Goal: Task Accomplishment & Management: Complete application form

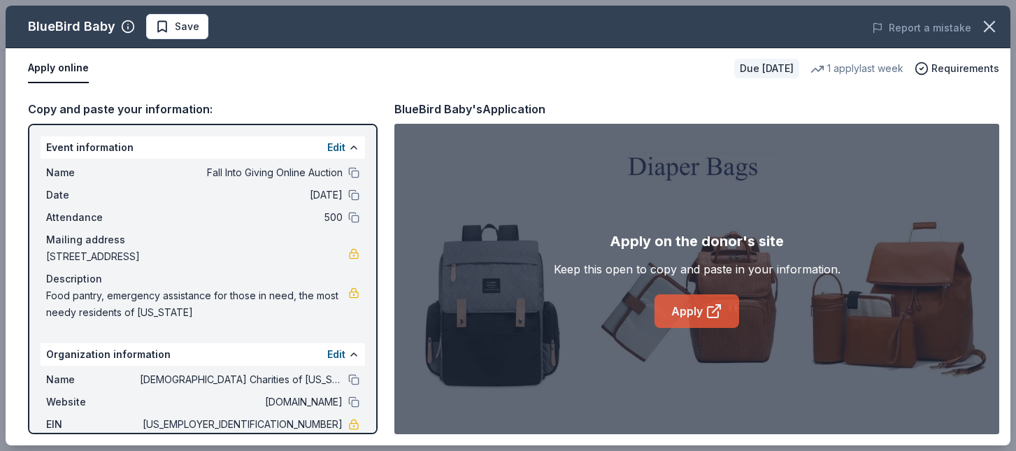
scroll to position [350, 0]
click at [179, 25] on span "Save" at bounding box center [187, 26] width 24 height 17
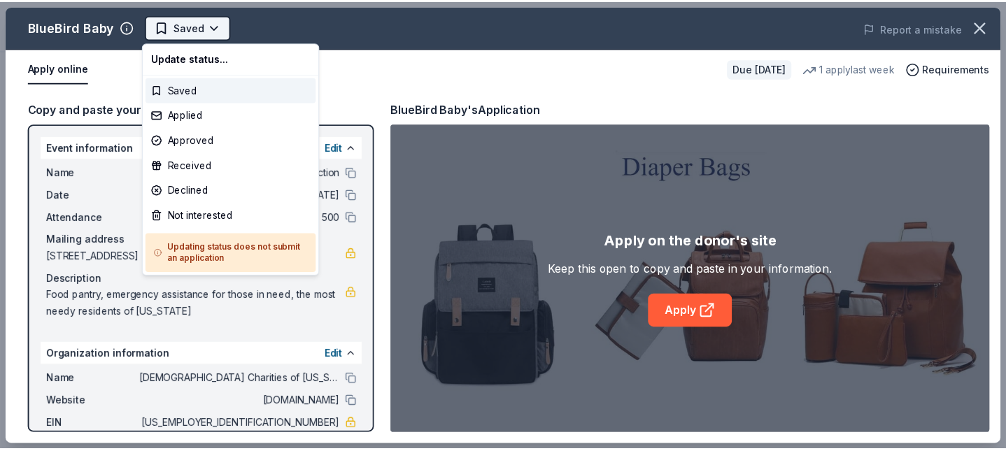
scroll to position [0, 0]
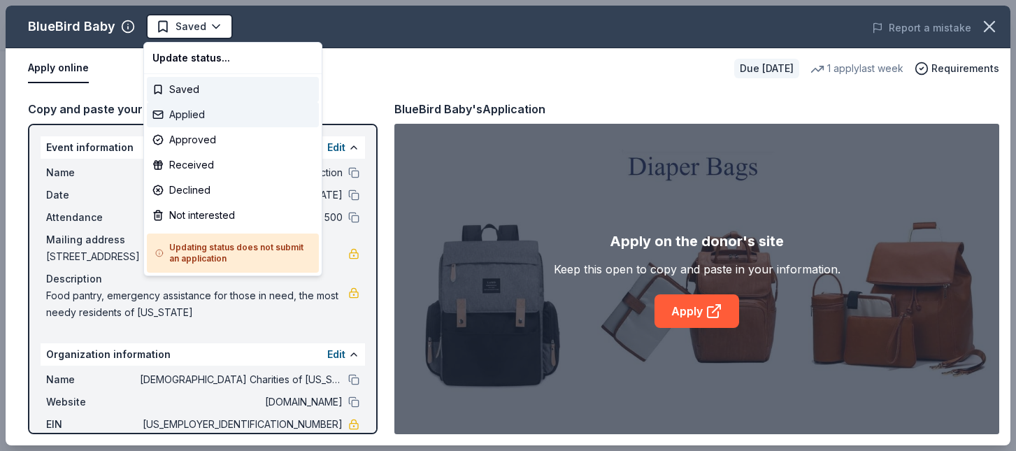
click at [190, 107] on div "Applied" at bounding box center [233, 114] width 172 height 25
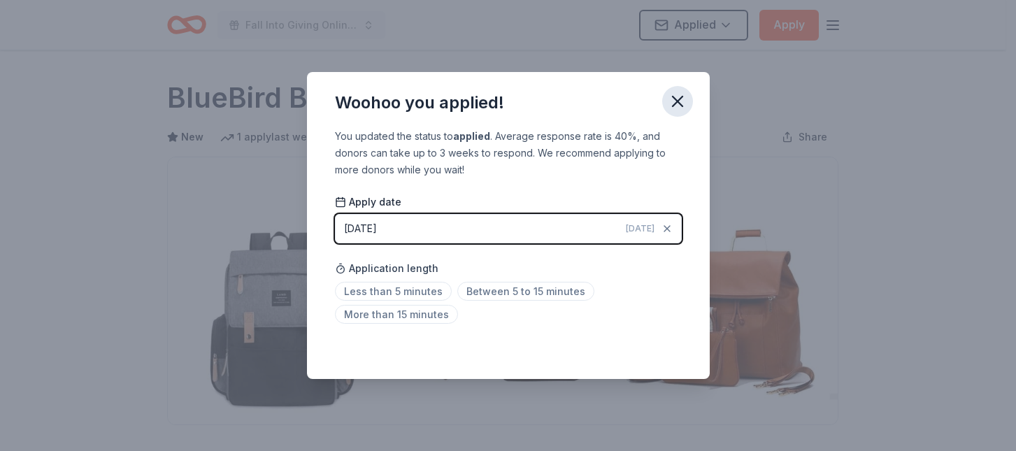
click at [673, 101] on icon "button" at bounding box center [678, 102] width 20 height 20
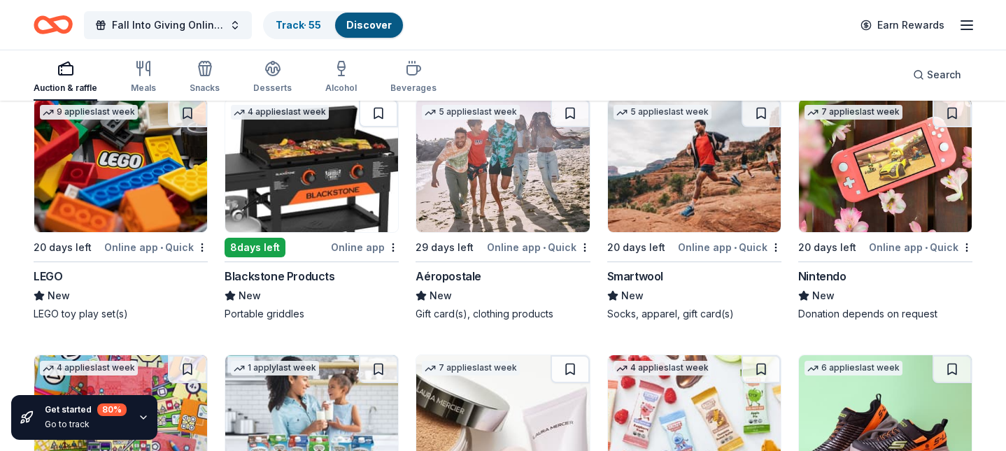
scroll to position [8415, 0]
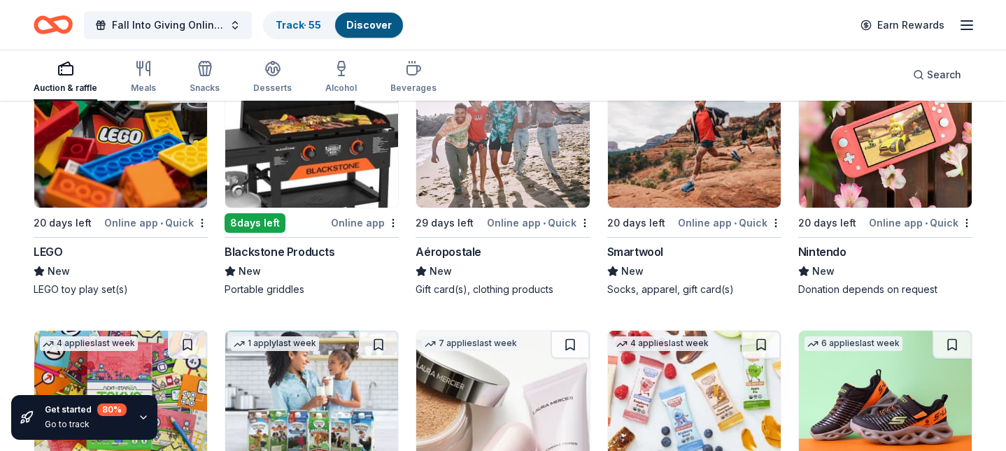
click at [115, 173] on img at bounding box center [120, 141] width 173 height 133
click at [297, 164] on img at bounding box center [311, 141] width 173 height 133
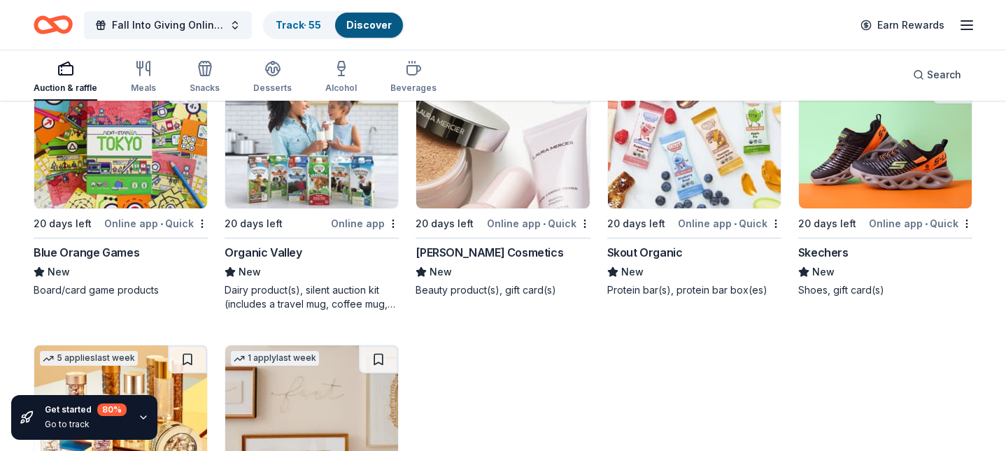
scroll to position [8694, 0]
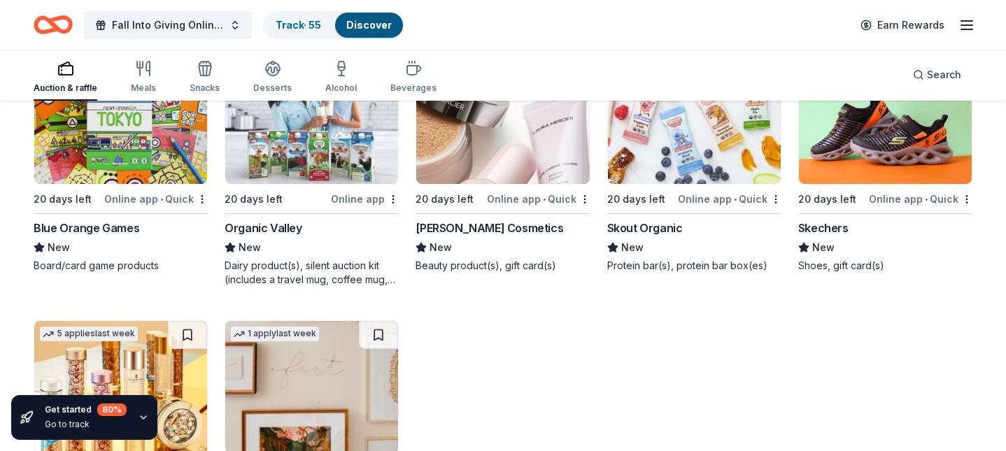
click at [506, 165] on img at bounding box center [502, 117] width 173 height 133
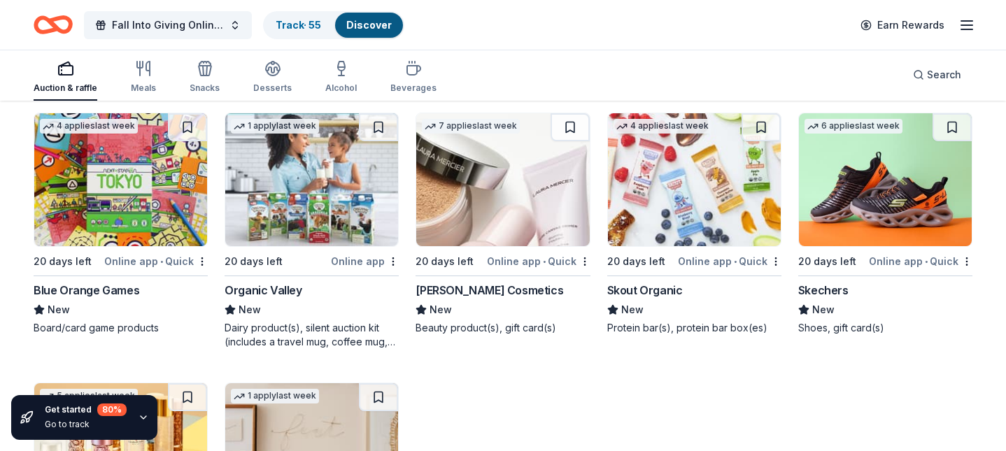
scroll to position [8624, 0]
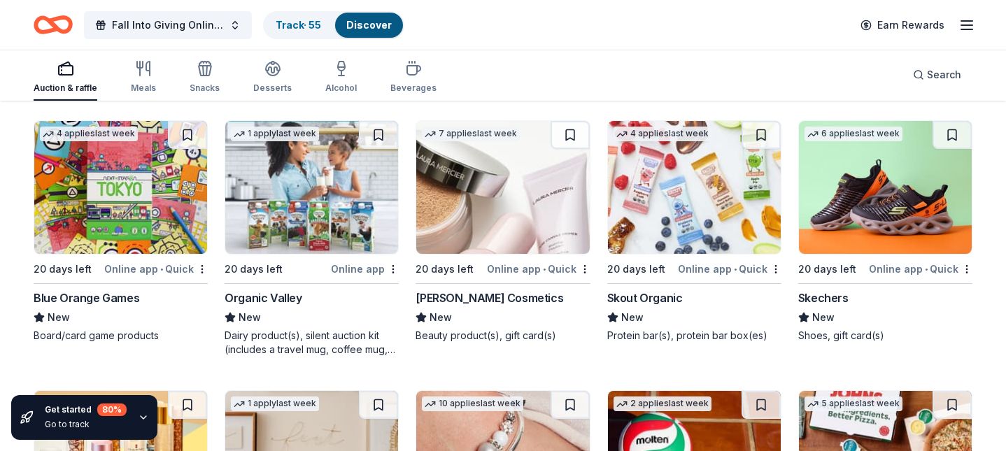
click at [890, 187] on img at bounding box center [885, 187] width 173 height 133
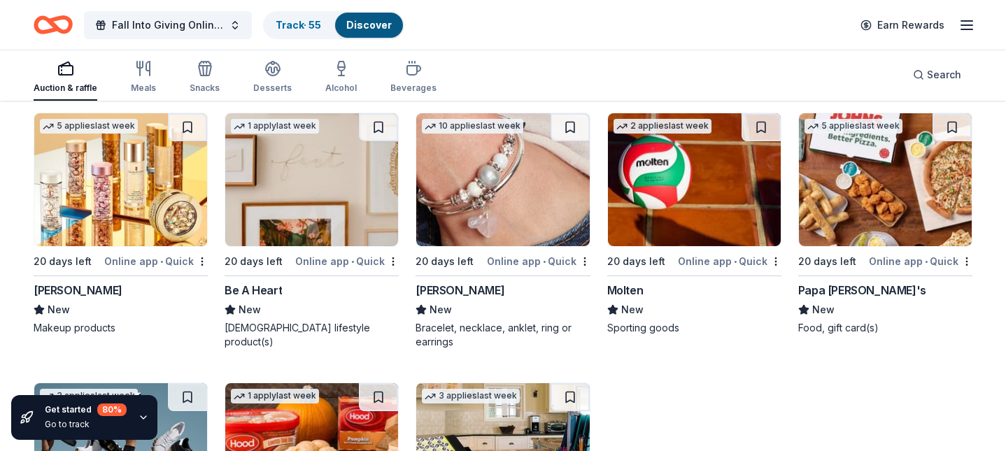
scroll to position [8904, 0]
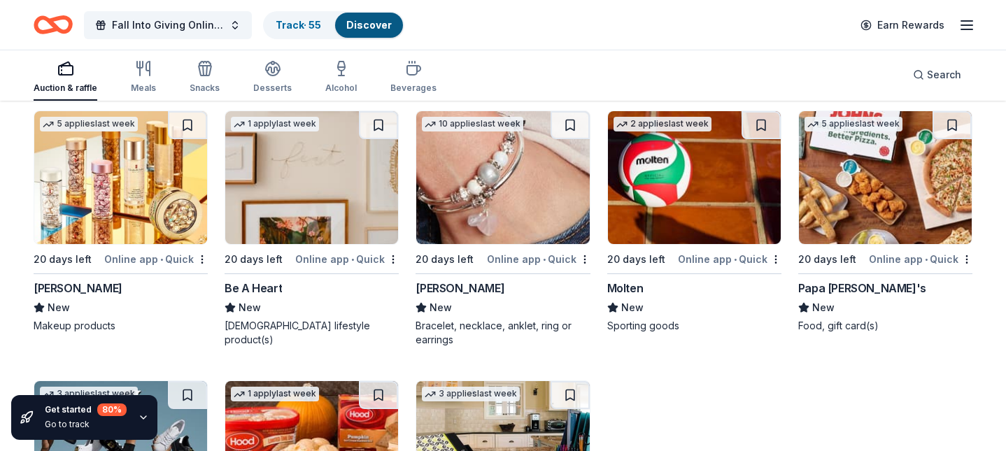
click at [280, 182] on img at bounding box center [311, 177] width 173 height 133
click at [476, 213] on img at bounding box center [502, 177] width 173 height 133
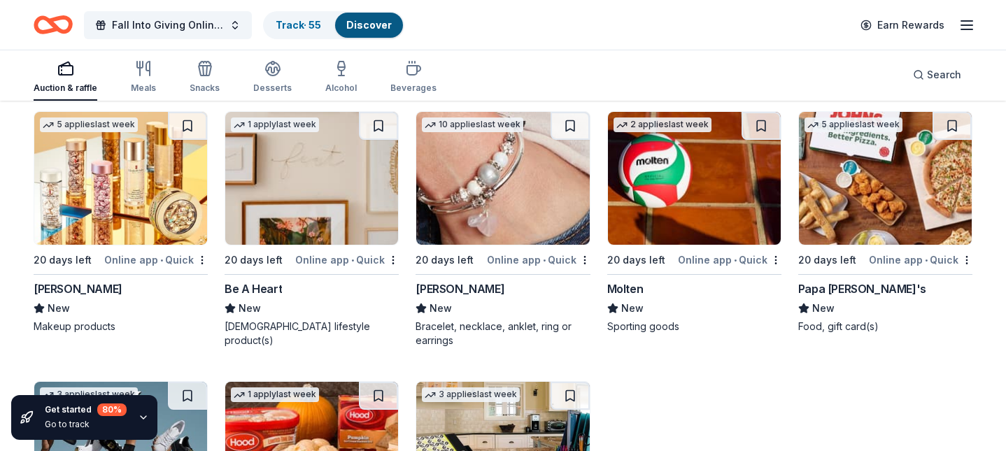
scroll to position [9098, 0]
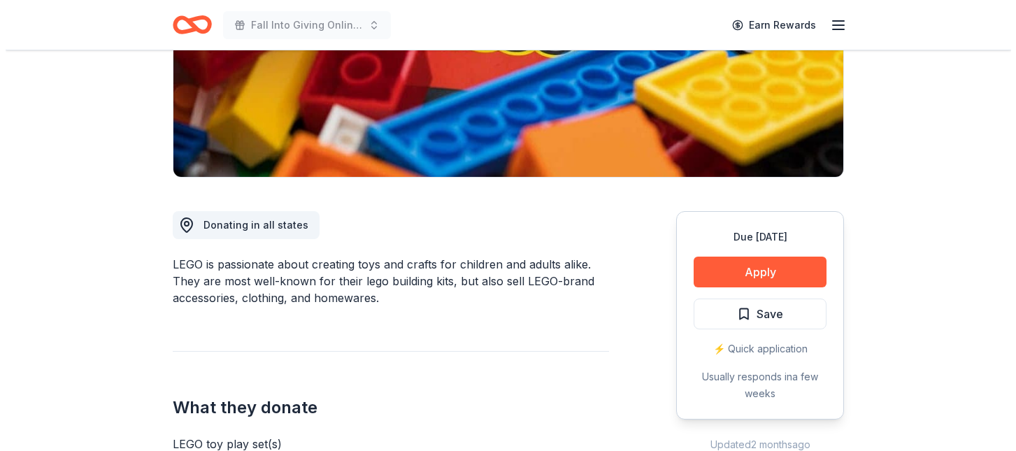
scroll to position [280, 0]
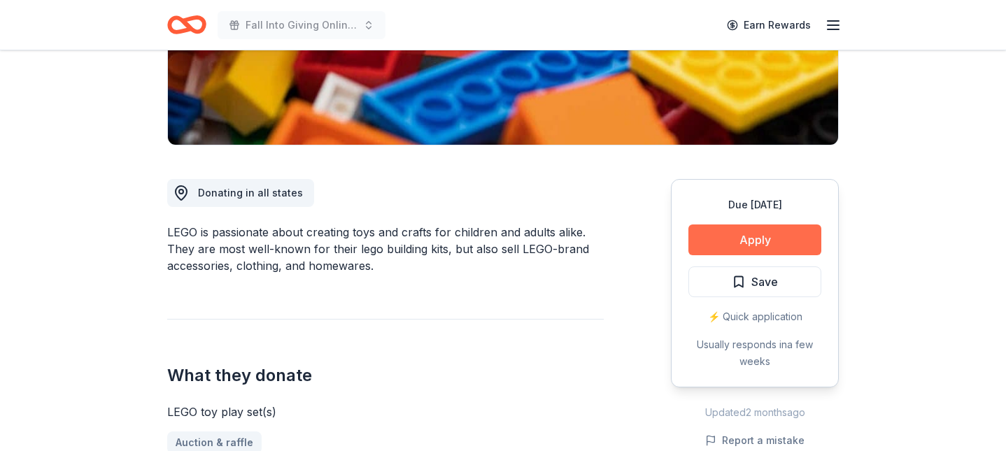
click at [747, 229] on button "Apply" at bounding box center [754, 240] width 133 height 31
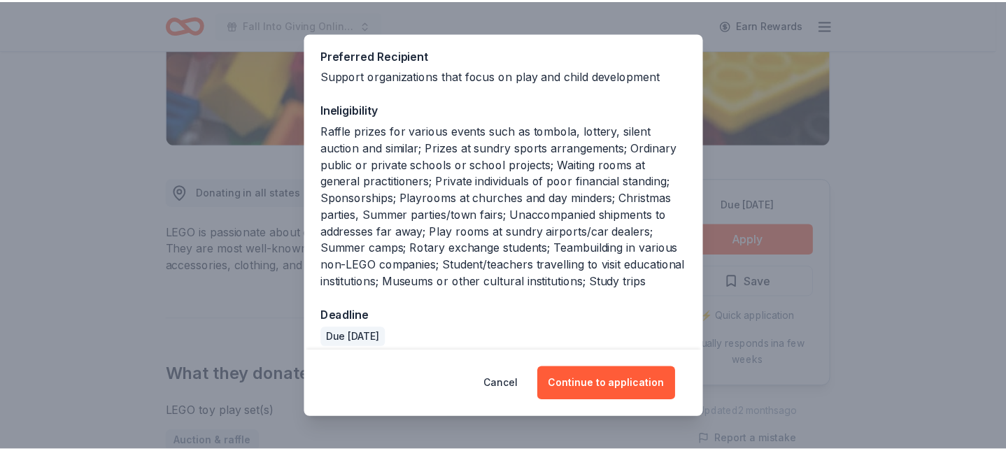
scroll to position [240, 0]
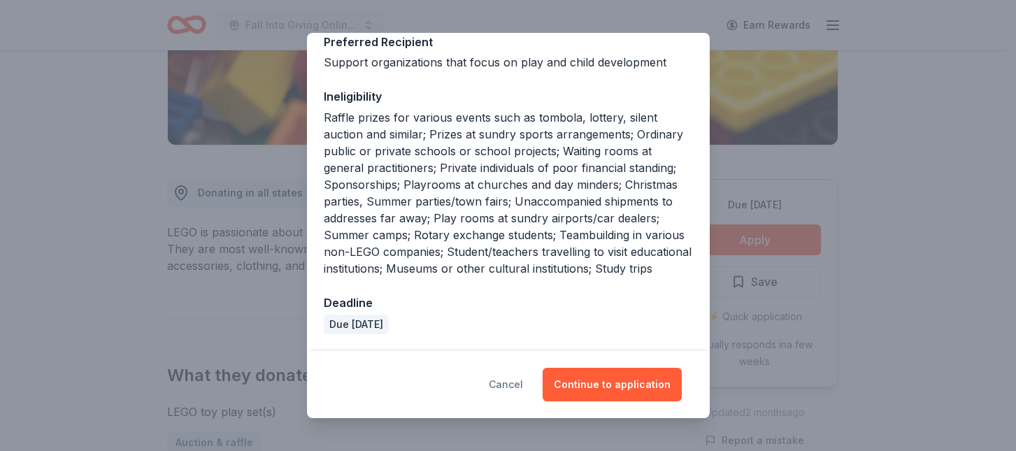
click at [514, 381] on button "Cancel" at bounding box center [506, 385] width 34 height 34
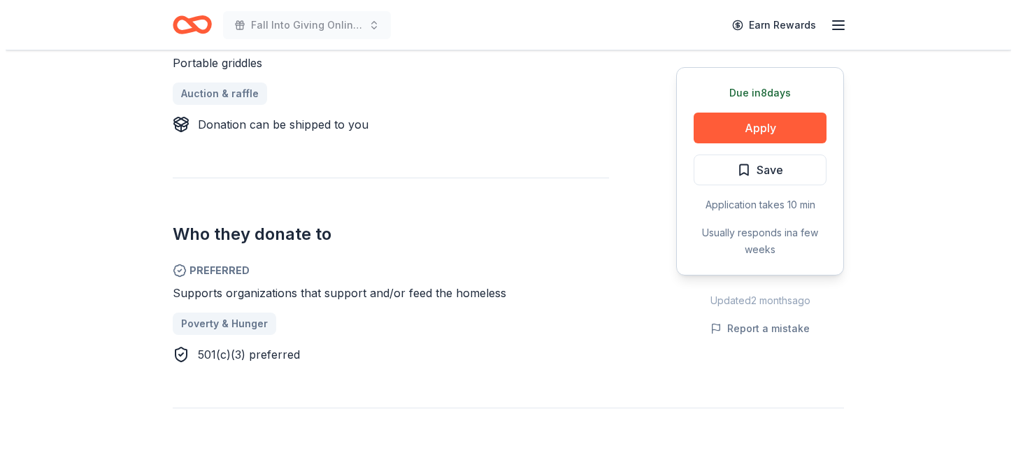
scroll to position [630, 0]
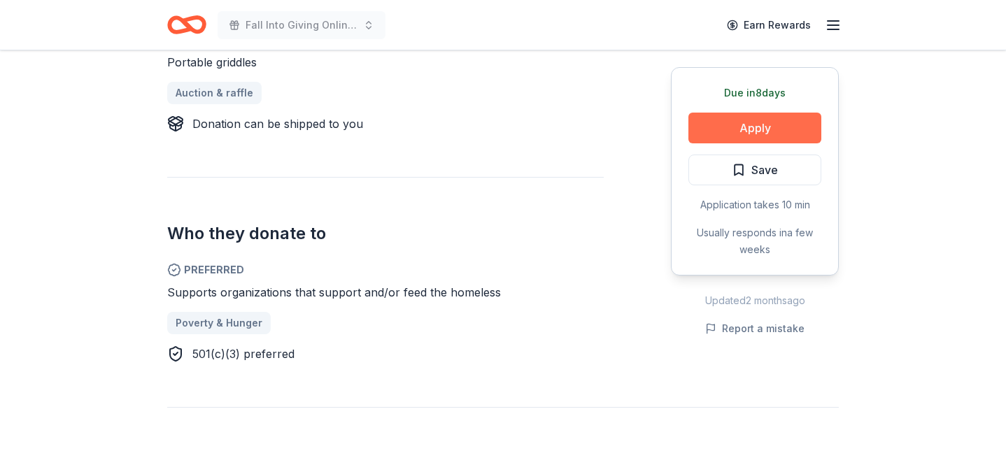
click at [775, 120] on button "Apply" at bounding box center [754, 128] width 133 height 31
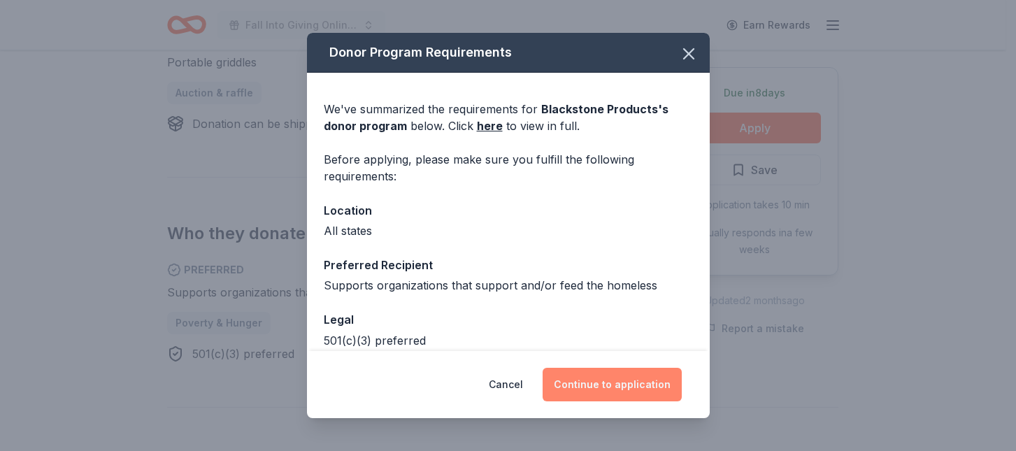
click at [609, 385] on button "Continue to application" at bounding box center [612, 385] width 139 height 34
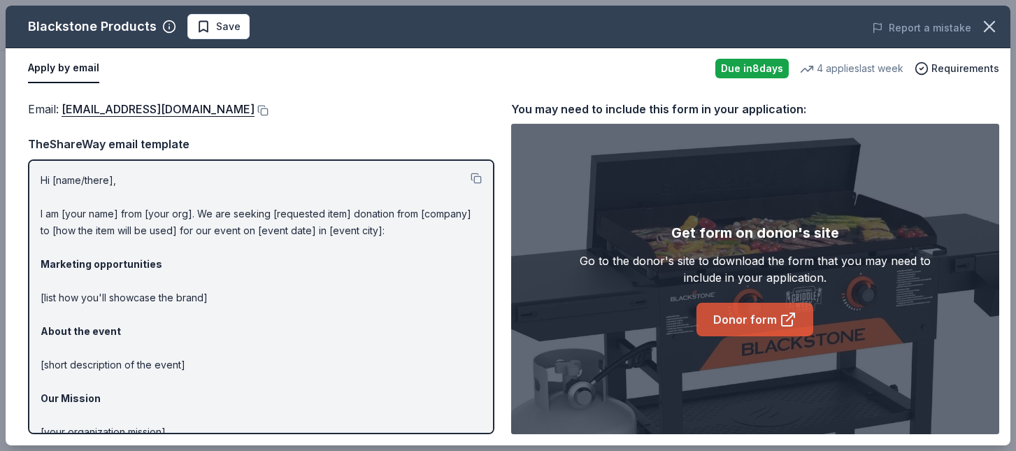
click at [739, 313] on link "Donor form" at bounding box center [755, 320] width 117 height 34
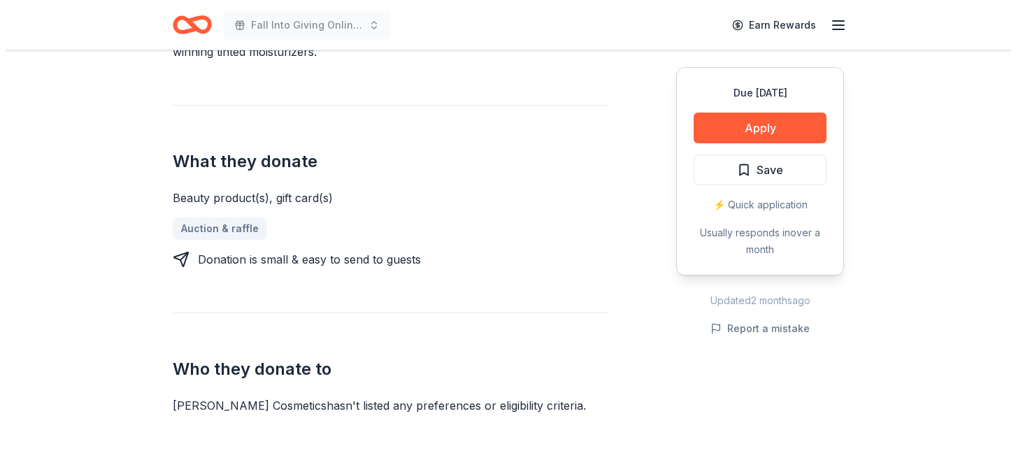
scroll to position [560, 0]
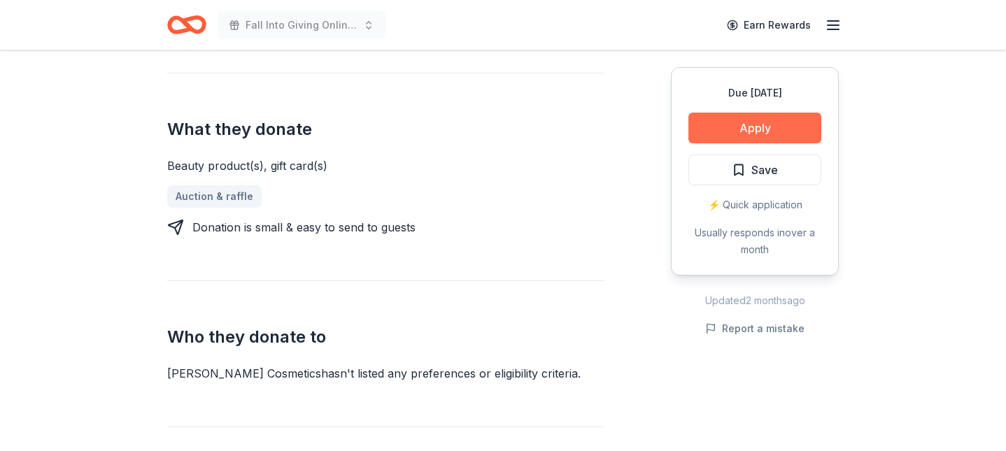
click at [761, 127] on button "Apply" at bounding box center [754, 128] width 133 height 31
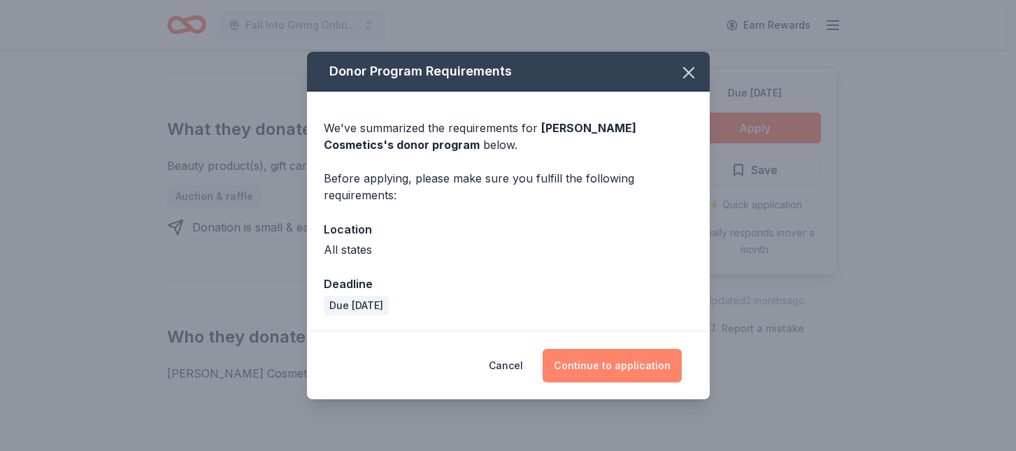
click at [603, 358] on button "Continue to application" at bounding box center [612, 366] width 139 height 34
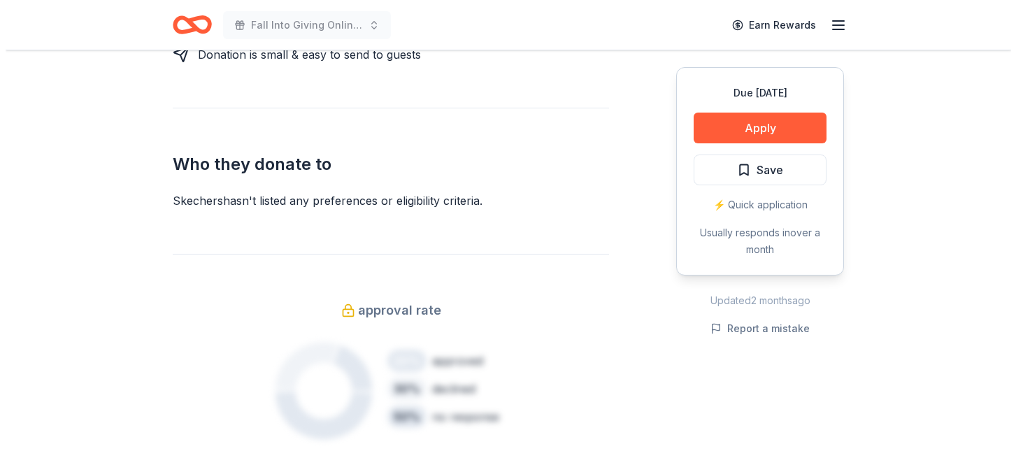
scroll to position [350, 0]
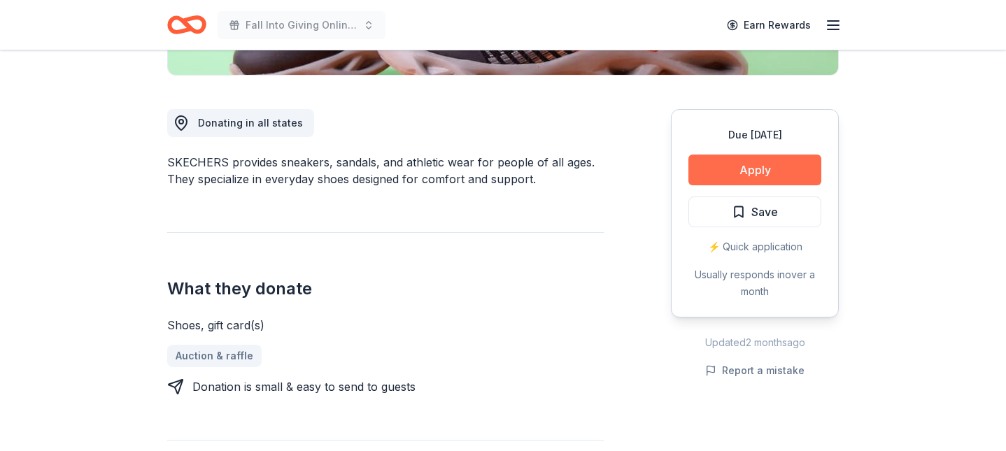
click at [728, 166] on button "Apply" at bounding box center [754, 170] width 133 height 31
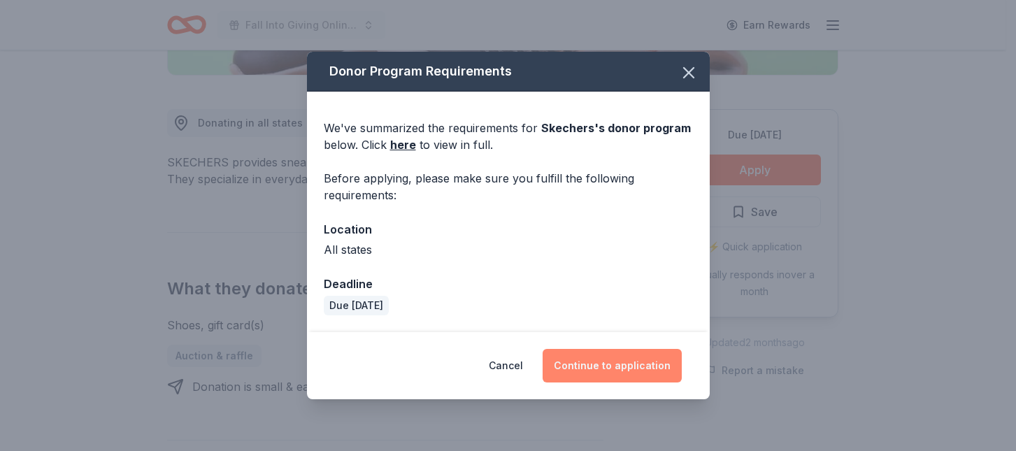
click at [623, 362] on button "Continue to application" at bounding box center [612, 366] width 139 height 34
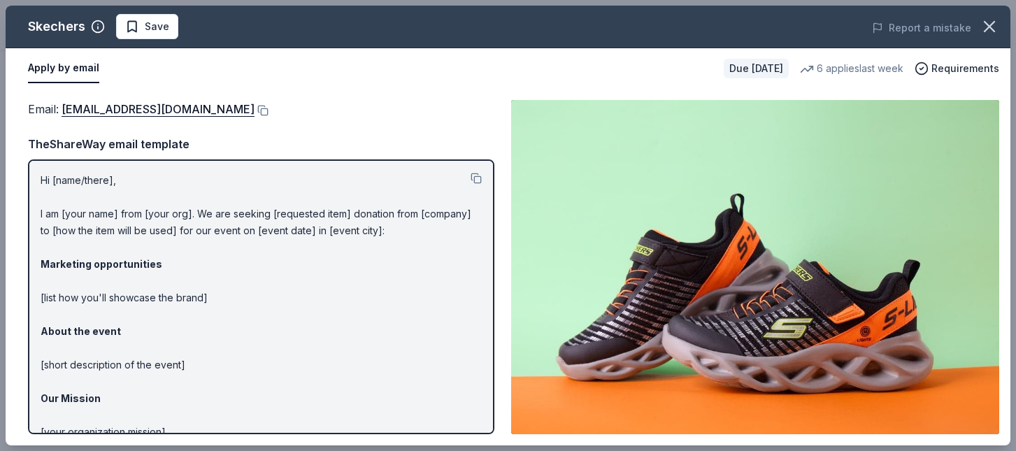
scroll to position [103, 0]
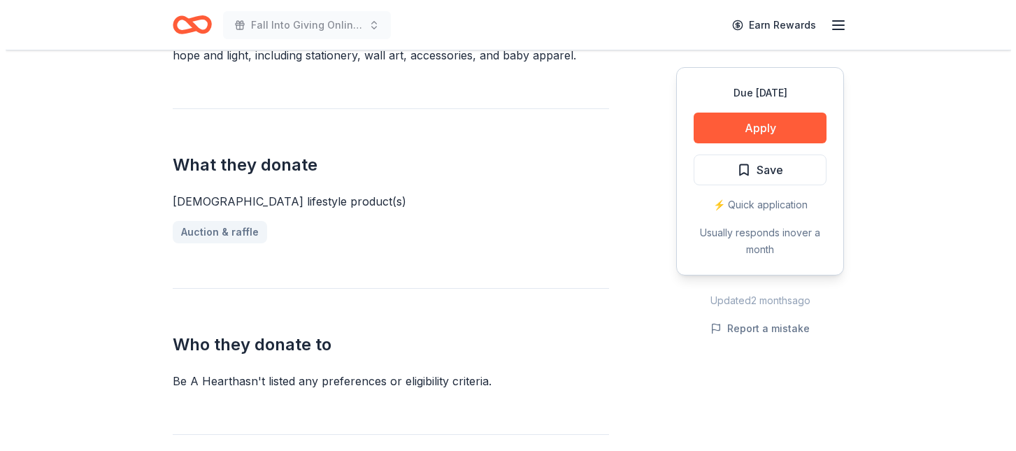
scroll to position [560, 0]
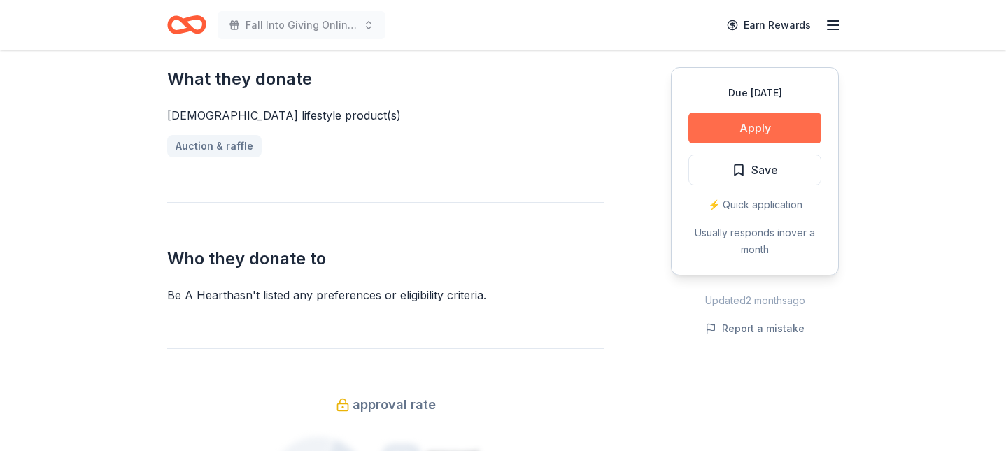
click at [753, 122] on button "Apply" at bounding box center [754, 128] width 133 height 31
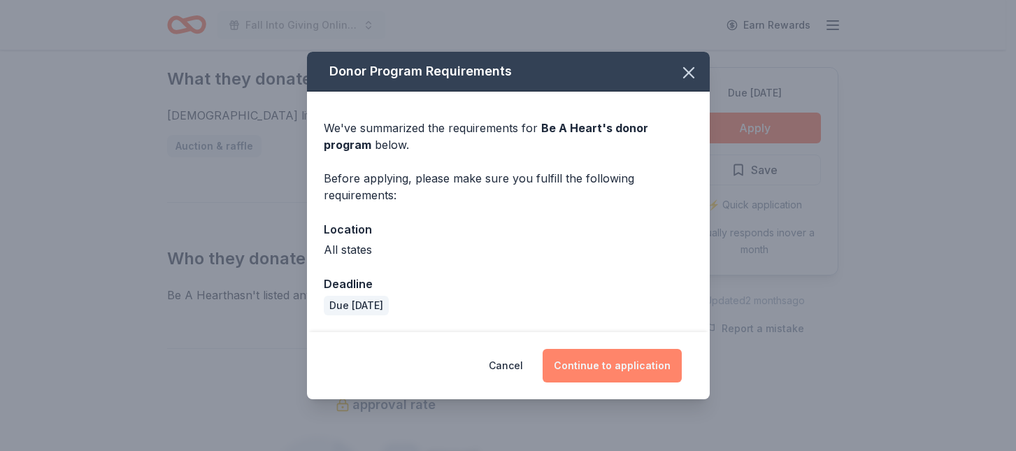
click at [613, 360] on button "Continue to application" at bounding box center [612, 366] width 139 height 34
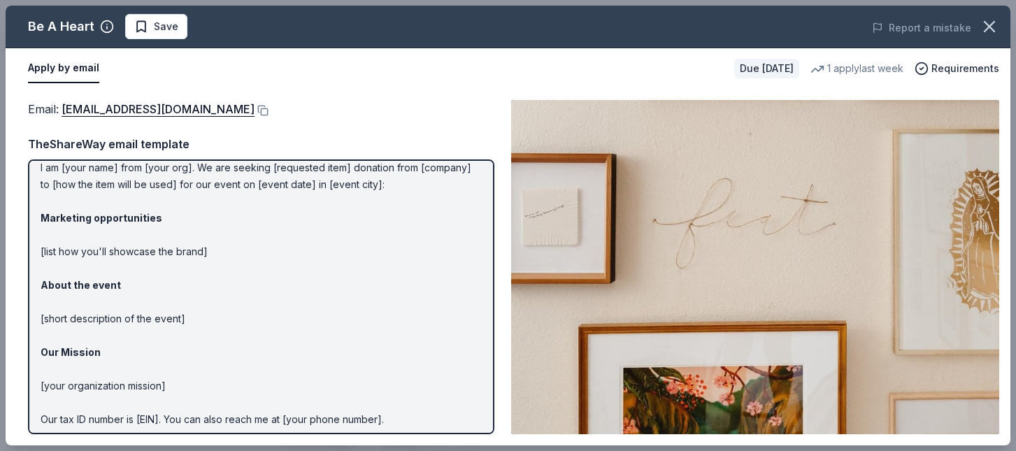
scroll to position [103, 0]
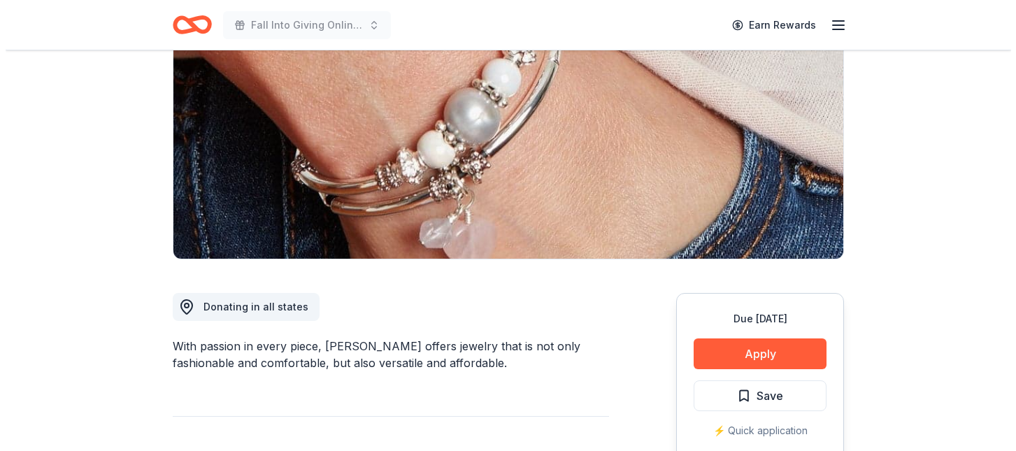
scroll to position [210, 0]
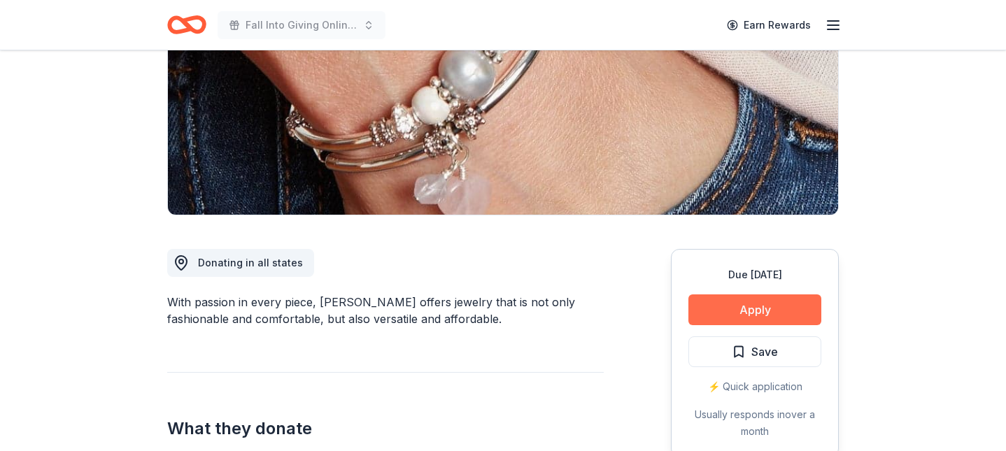
click at [746, 300] on button "Apply" at bounding box center [754, 310] width 133 height 31
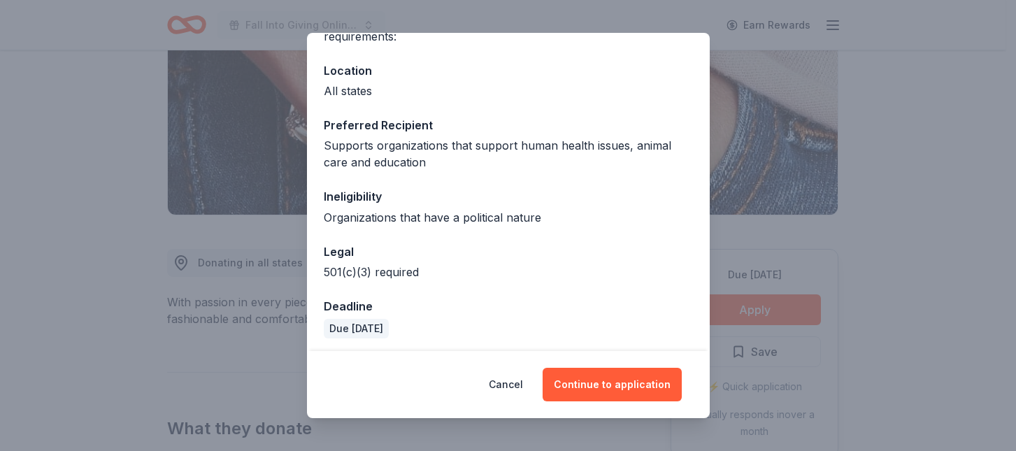
scroll to position [143, 0]
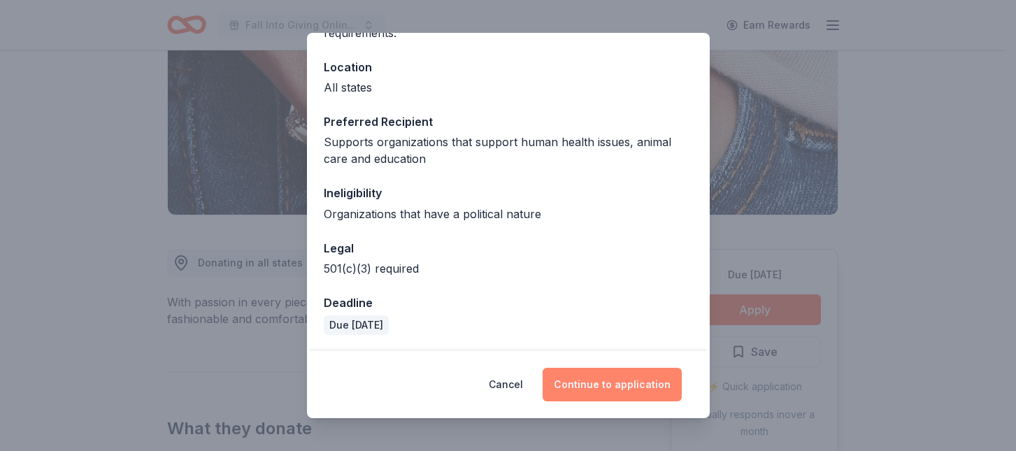
click at [621, 378] on button "Continue to application" at bounding box center [612, 385] width 139 height 34
